Goal: Find specific page/section: Find specific page/section

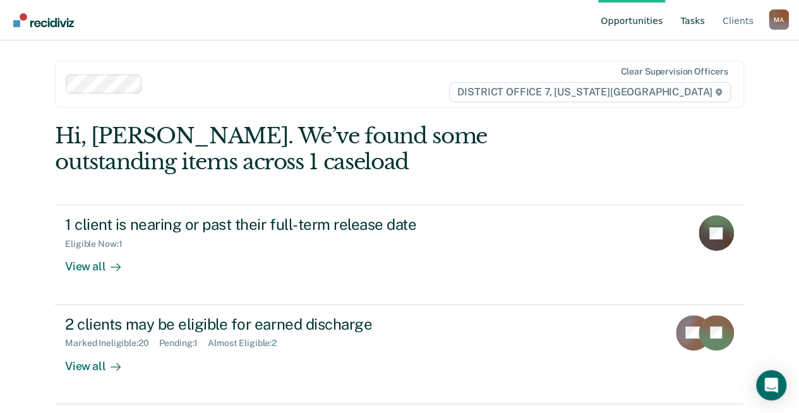
click at [703, 25] on link "Tasks" at bounding box center [693, 20] width 30 height 40
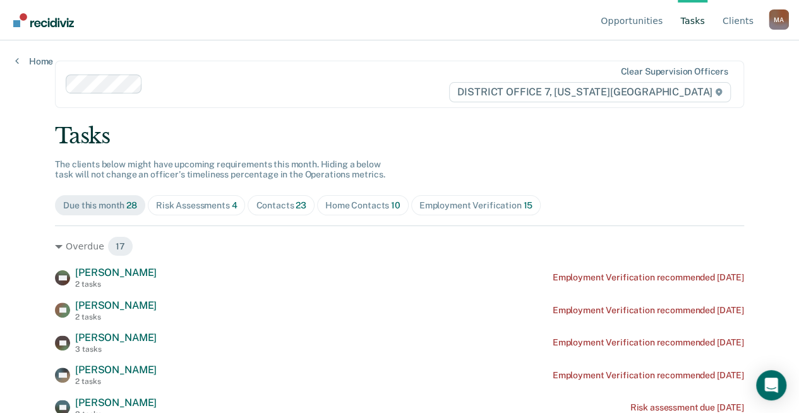
click at [169, 205] on div "Risk Assessments 4" at bounding box center [197, 205] width 82 height 11
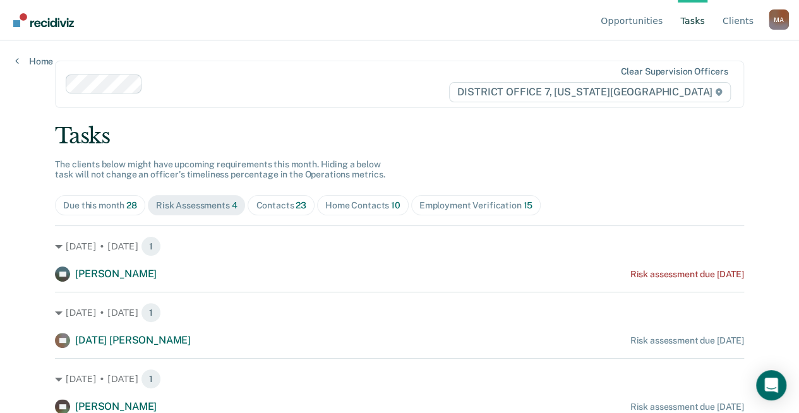
click at [363, 210] on div "Home Contacts 10" at bounding box center [362, 205] width 75 height 11
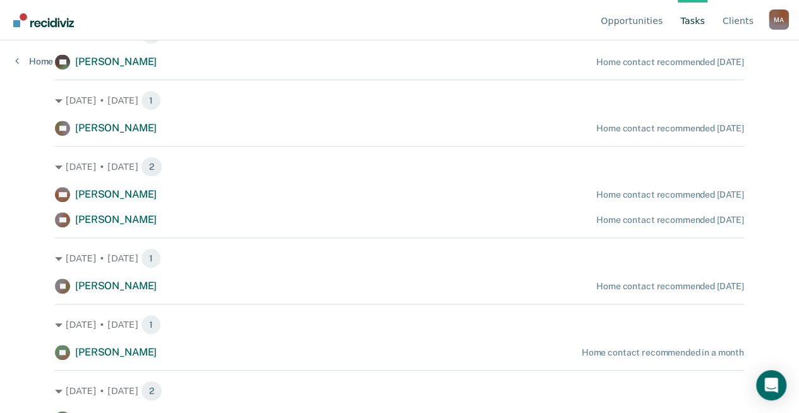
scroll to position [383, 0]
